Goal: Navigation & Orientation: Find specific page/section

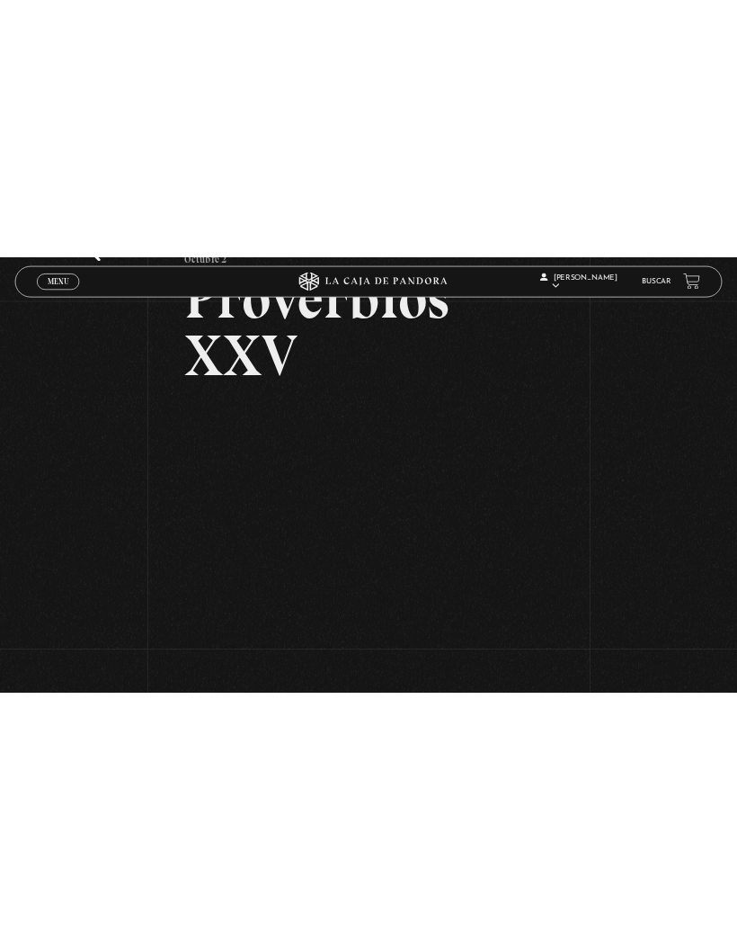
scroll to position [83, 0]
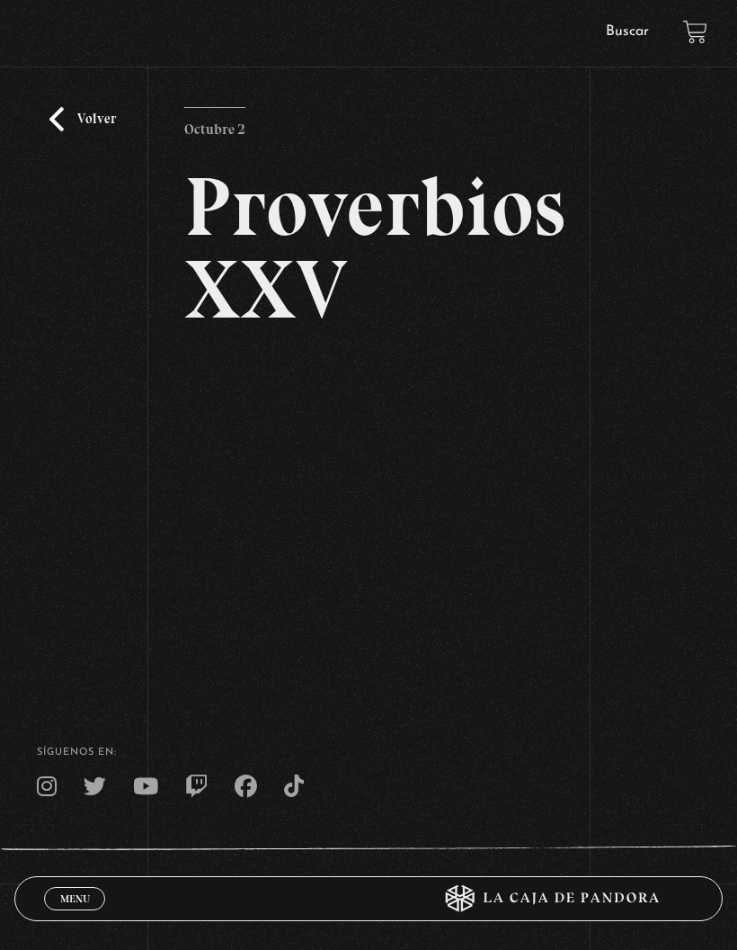
click at [67, 112] on div "Volver [DATE] Proverbios XXV" at bounding box center [368, 326] width 737 height 627
click at [71, 130] on link "Volver" at bounding box center [82, 119] width 67 height 24
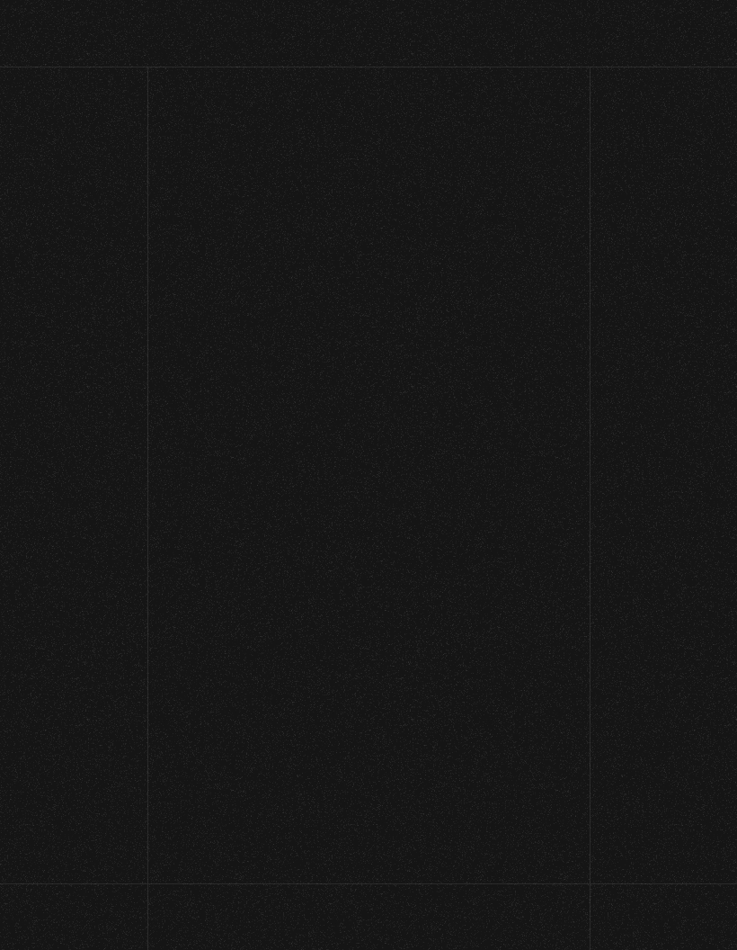
scroll to position [150, 0]
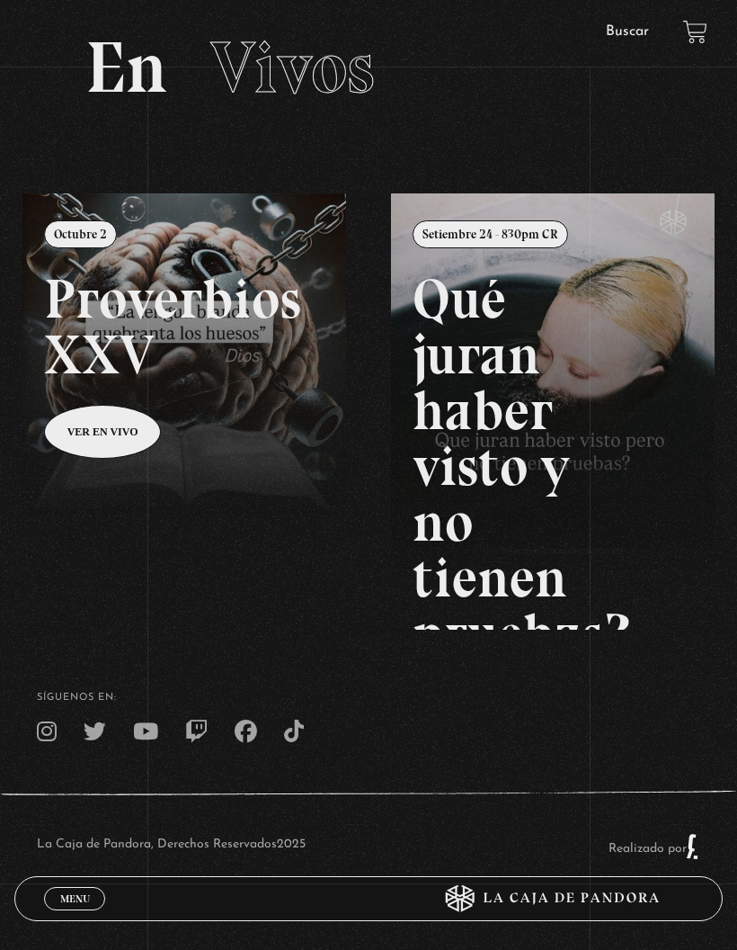
click at [80, 887] on link "Menu Cerrar" at bounding box center [74, 898] width 61 height 23
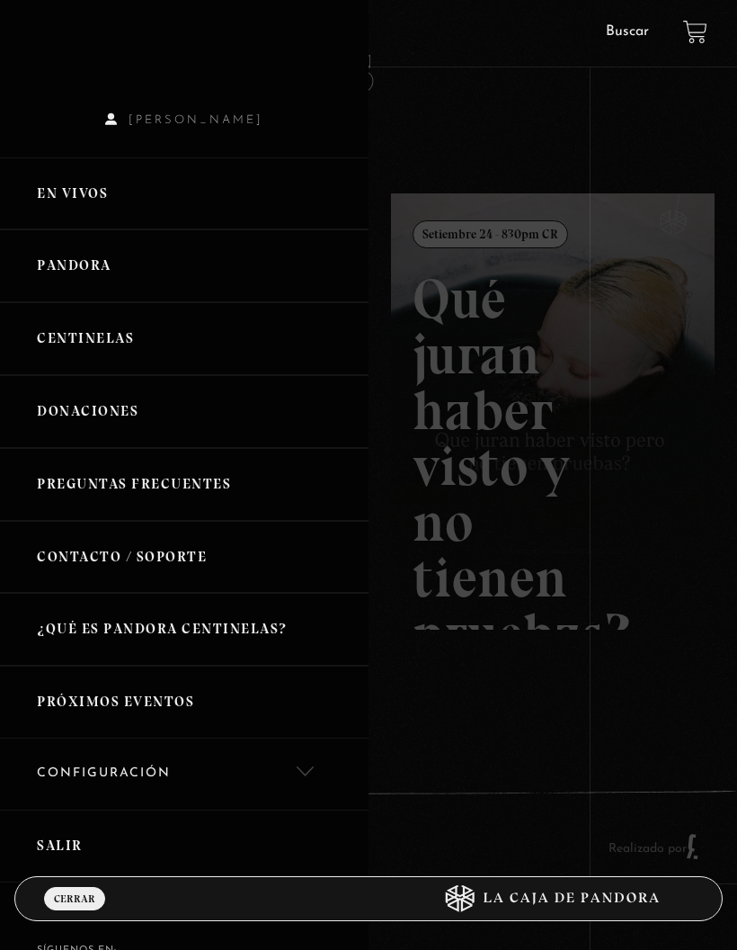
click at [45, 825] on link "Salir" at bounding box center [184, 845] width 369 height 73
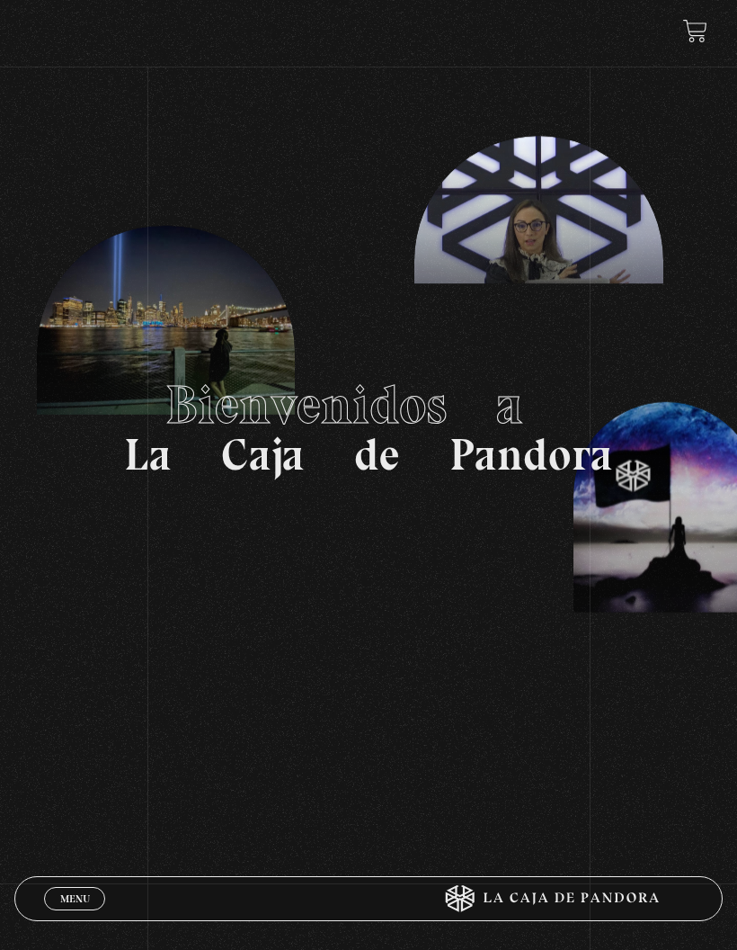
click at [67, 880] on div "Menu Cerrar" at bounding box center [221, 898] width 354 height 43
click at [62, 881] on div "Menu Cerrar" at bounding box center [221, 898] width 354 height 43
click at [67, 880] on div "Menu Cerrar" at bounding box center [221, 898] width 354 height 43
click at [67, 893] on span "Menu" at bounding box center [75, 898] width 30 height 11
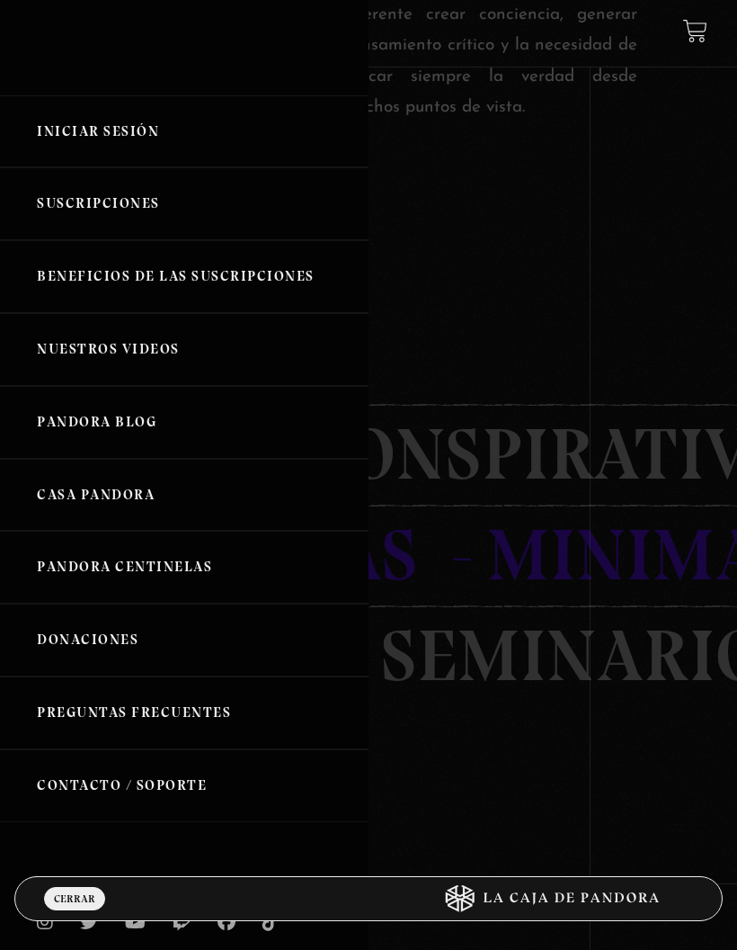
scroll to position [1163, 0]
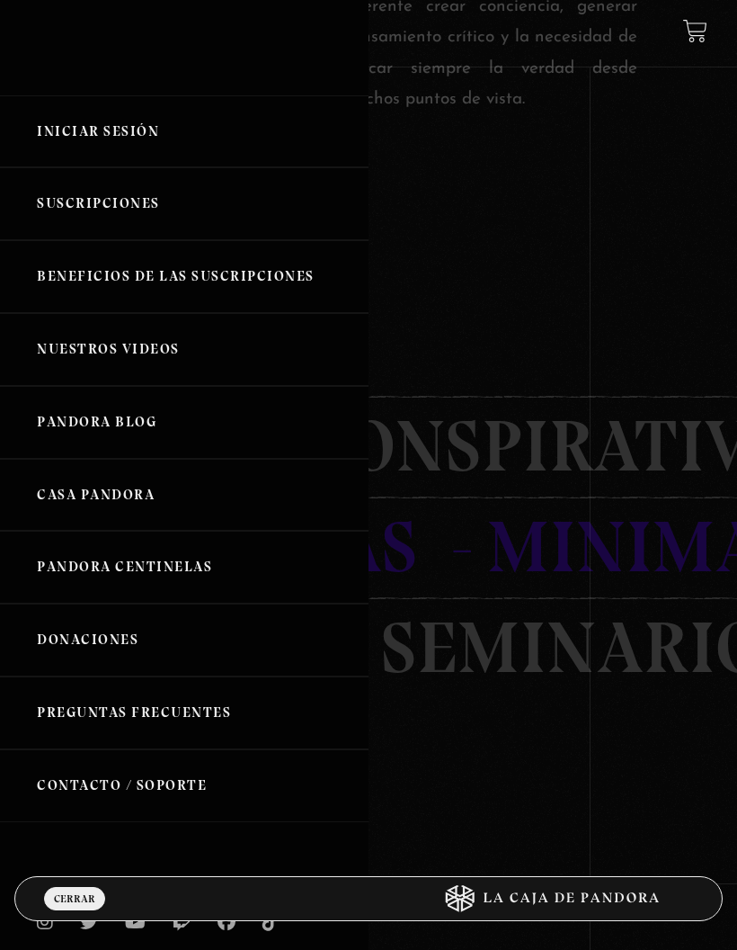
click at [61, 934] on div "Iniciar Sesión Suscripciones Beneficios de las suscripciones Nuestros Videos Pa…" at bounding box center [184, 475] width 369 height 950
